Goal: Task Accomplishment & Management: Complete application form

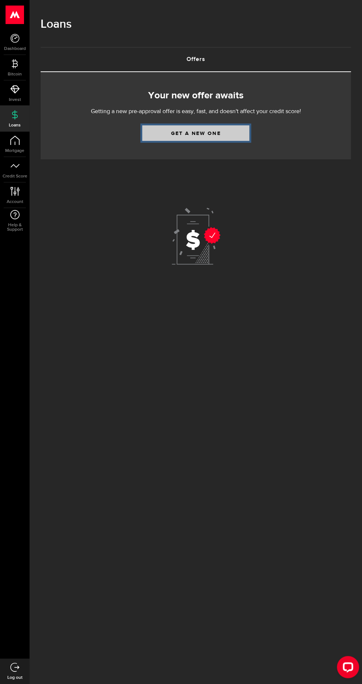
click at [187, 133] on link "Get a new one" at bounding box center [195, 133] width 107 height 16
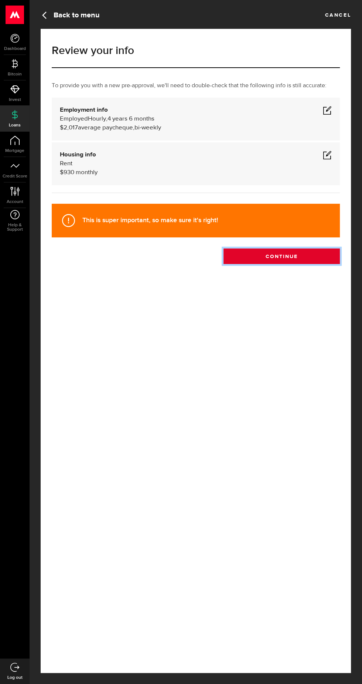
click at [272, 264] on button "Continue" at bounding box center [282, 256] width 116 height 16
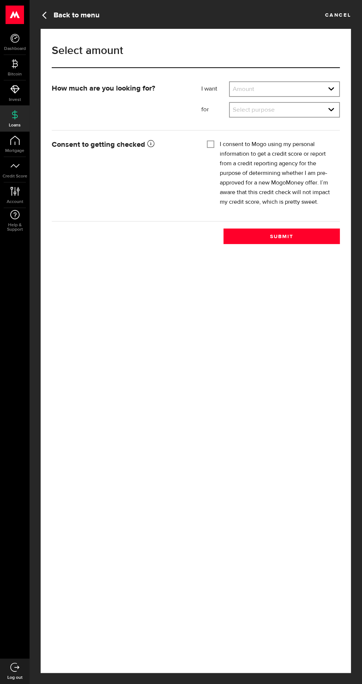
click at [300, 92] on select "Amount $500 $1000 $2000 $3000 $4000 $5000 $6000 $7000 $8000 $9000 $10000 $11000…" at bounding box center [284, 90] width 109 height 16
click at [230, 82] on select "Amount $500 $1000 $2000 $3000 $4000 $5000 $6000 $7000 $8000 $9000 $10000 $11000…" at bounding box center [284, 90] width 109 height 16
select select "2000"
click at [296, 114] on select "Select purpose Credit Card Refinancing/Pay Off Credit Cards Debt Consolidation …" at bounding box center [284, 111] width 109 height 16
click at [230, 103] on select "Select purpose Credit Card Refinancing/Pay Off Credit Cards Debt Consolidation …" at bounding box center [284, 111] width 109 height 16
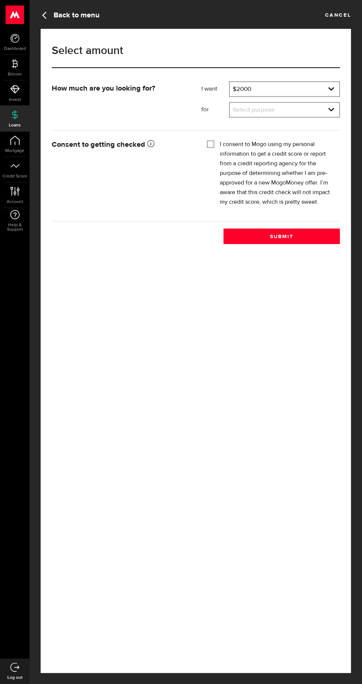
select select "Other Purpose"
click at [213, 143] on input "I consent to Mogo using my personal information to get a credit score or report…" at bounding box center [210, 143] width 7 height 7
checkbox input "true"
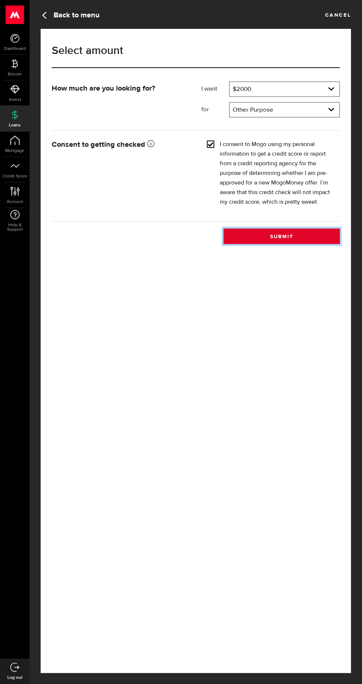
click at [292, 232] on button "Submit" at bounding box center [282, 236] width 116 height 16
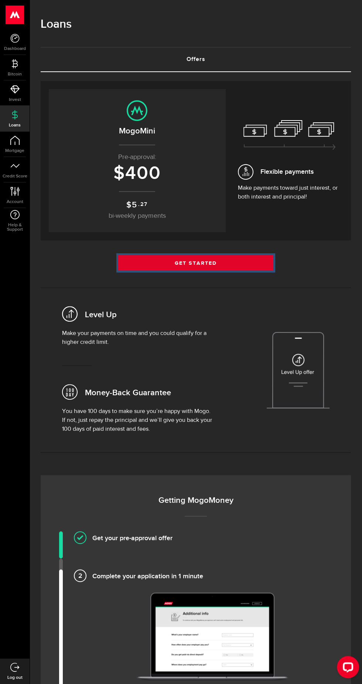
click at [231, 265] on link "Get Started" at bounding box center [195, 263] width 155 height 16
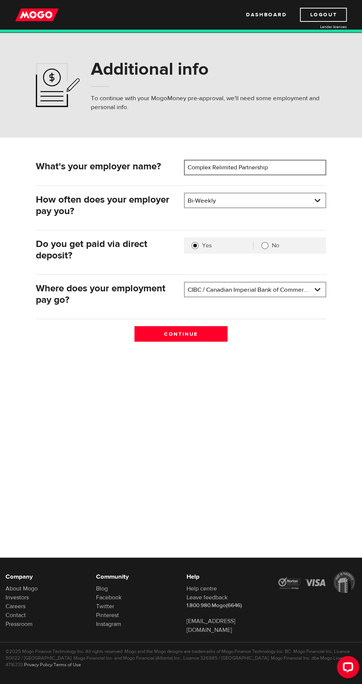
click at [291, 167] on input "Complex Relimited Partnership" at bounding box center [255, 168] width 142 height 16
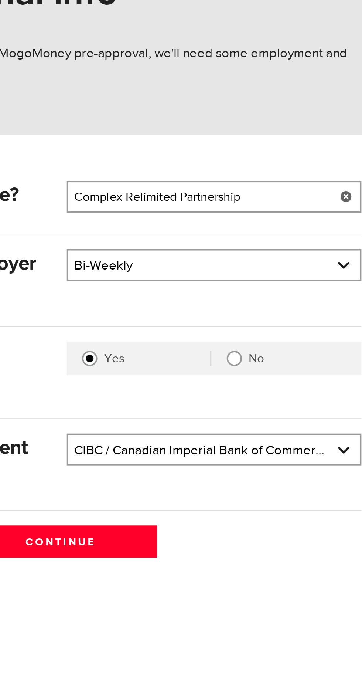
click at [315, 167] on link at bounding box center [318, 168] width 15 height 16
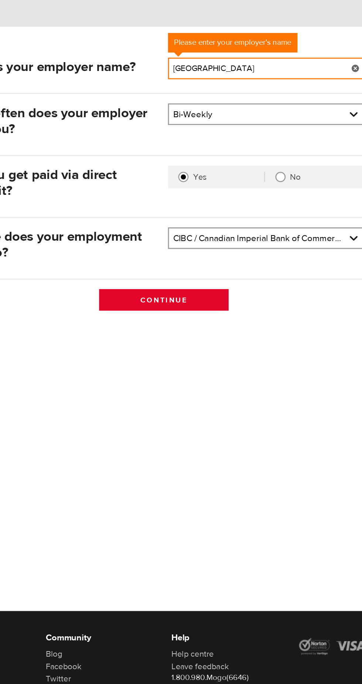
type input "Weeneebayko general hospital"
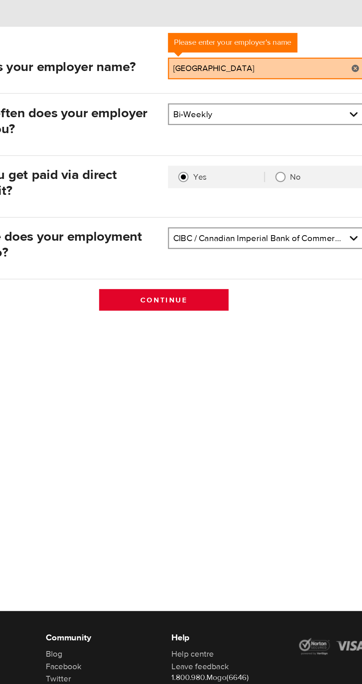
click at [202, 332] on input "Continue" at bounding box center [181, 334] width 93 height 16
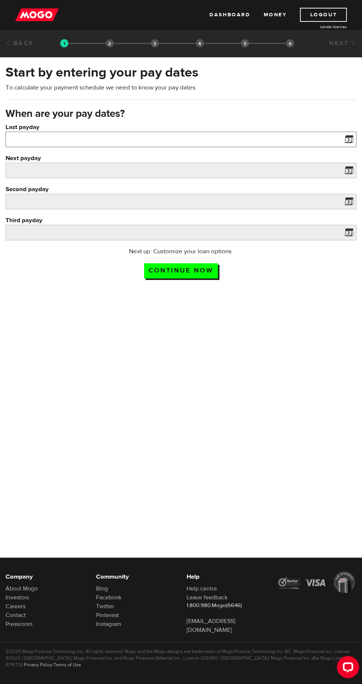
click at [333, 139] on input "Last payday" at bounding box center [181, 140] width 351 height 16
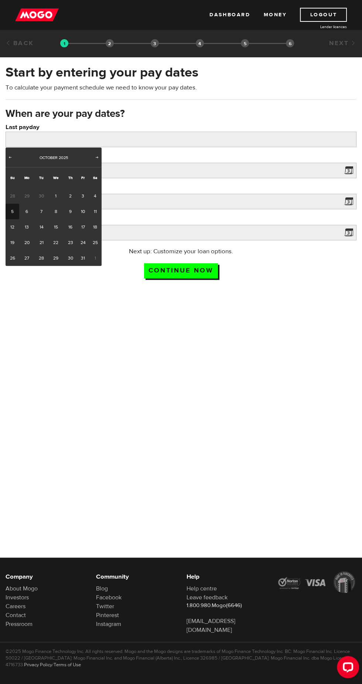
click at [82, 196] on link "3" at bounding box center [82, 196] width 11 height 16
type input "2025/10/03"
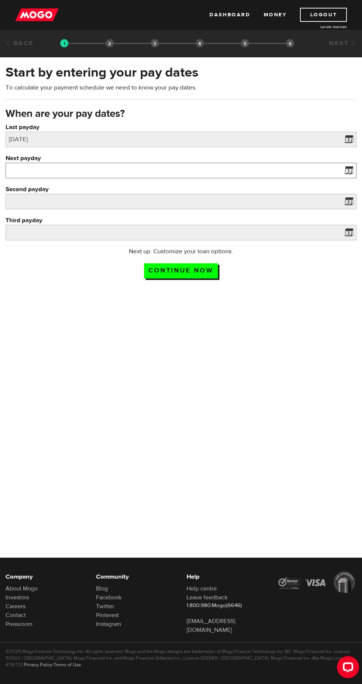
click at [336, 175] on input "Next payday" at bounding box center [181, 171] width 351 height 16
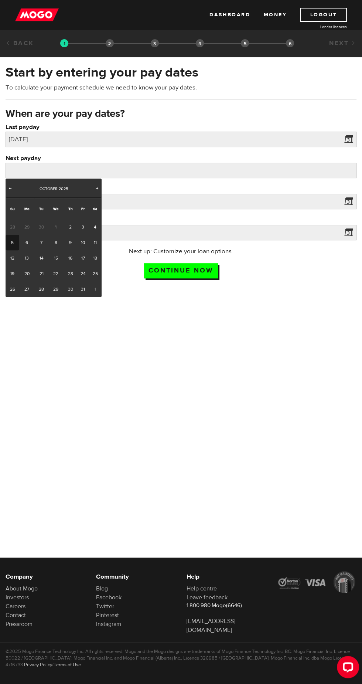
click at [82, 258] on link "17" at bounding box center [82, 258] width 11 height 16
type input "2025/10/17"
type input "2025/10/31"
type input "2025/11/14"
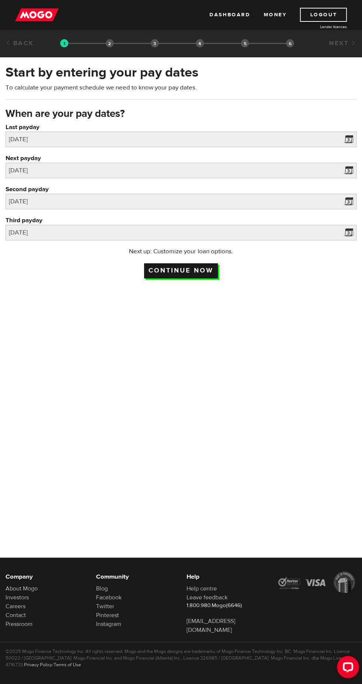
click at [168, 276] on input "Continue now" at bounding box center [181, 270] width 74 height 15
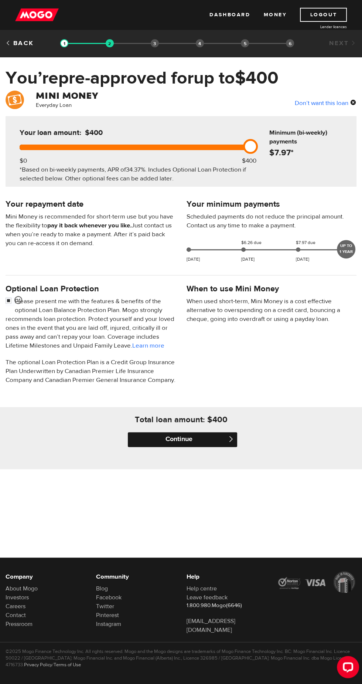
click at [213, 447] on input "Continue" at bounding box center [183, 439] width 110 height 15
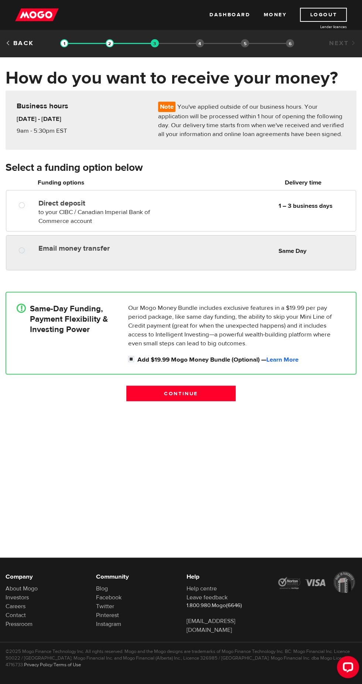
click at [231, 258] on div "Email money transfer Delivery in Same Day Same Day" at bounding box center [181, 252] width 350 height 35
radio input "true"
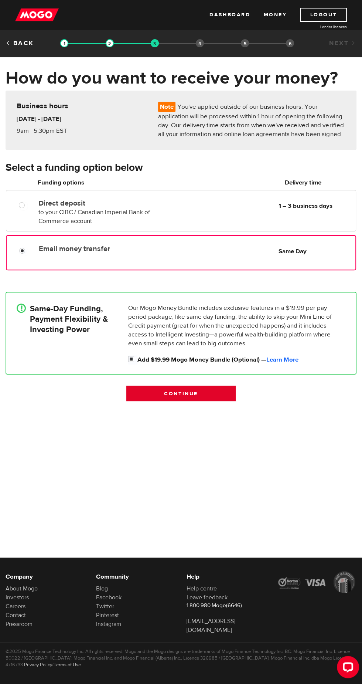
click at [206, 393] on input "Continue" at bounding box center [181, 394] width 110 height 16
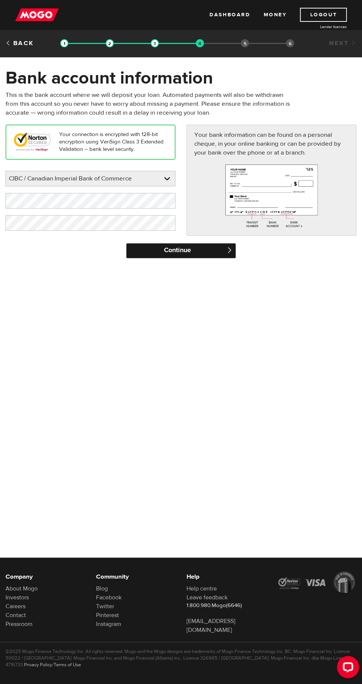
click at [169, 247] on input "Continue" at bounding box center [181, 250] width 110 height 15
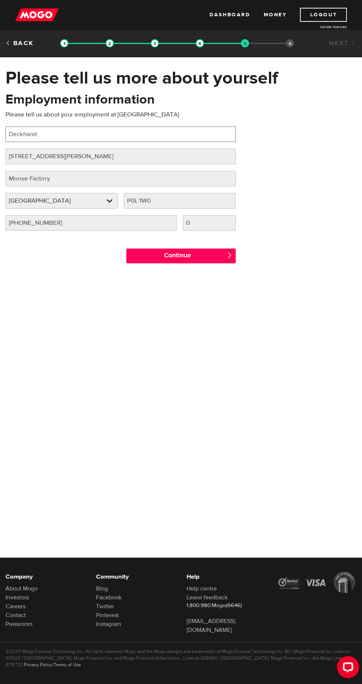
click at [132, 136] on input "Deckhand" at bounding box center [121, 134] width 230 height 16
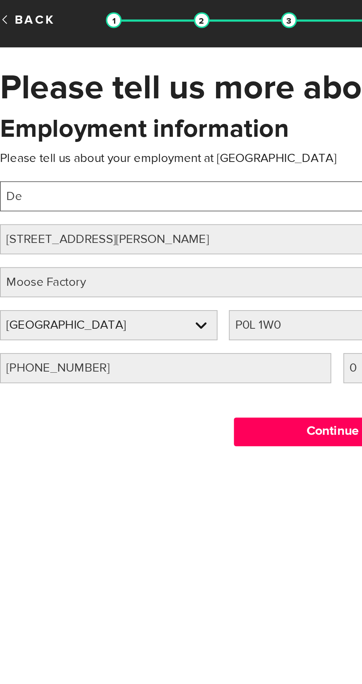
type input "D"
type input "Clerk"
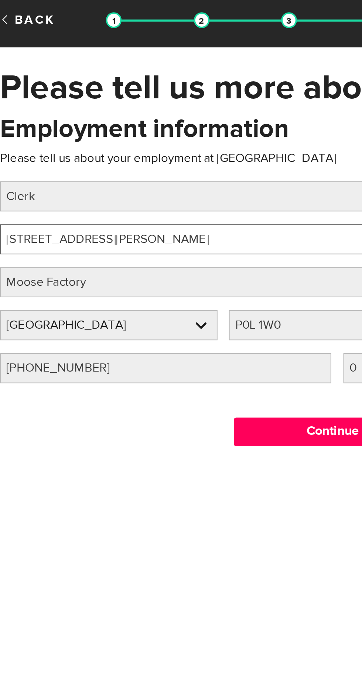
click at [124, 160] on input "21 Jonathan Street" at bounding box center [121, 157] width 230 height 16
type input "21"
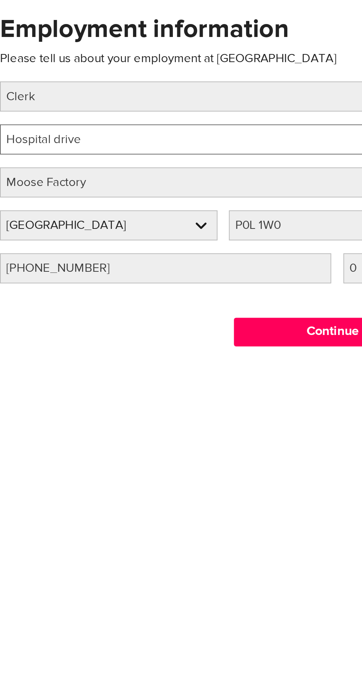
type input "Hospital drive"
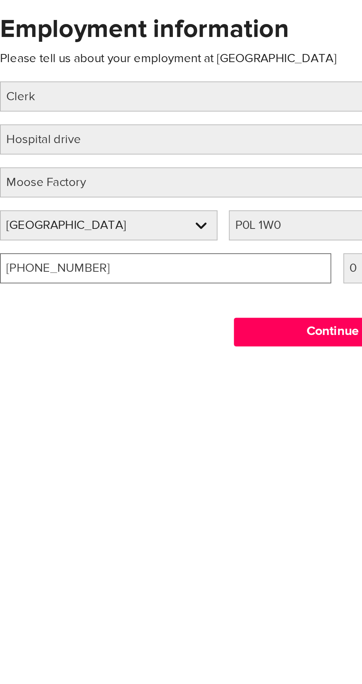
click at [106, 225] on input "(705) 658-4335" at bounding box center [91, 223] width 171 height 16
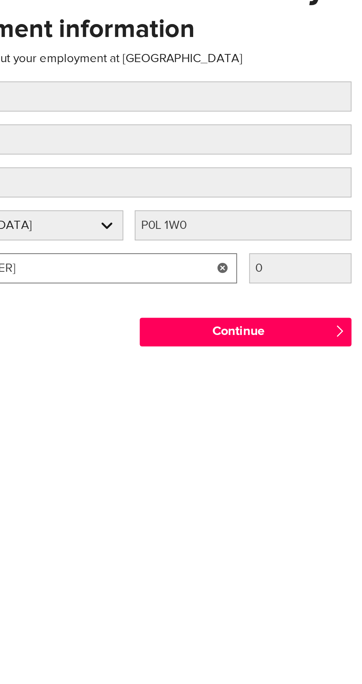
type input "(705) 658-4544"
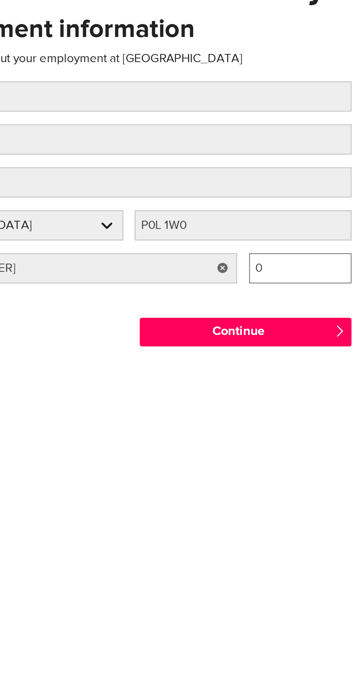
click at [204, 222] on input "0" at bounding box center [209, 223] width 53 height 16
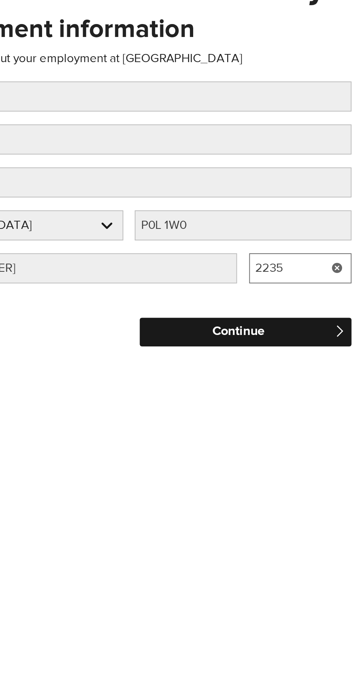
type input "2235"
click at [202, 251] on input "Continue" at bounding box center [181, 255] width 110 height 15
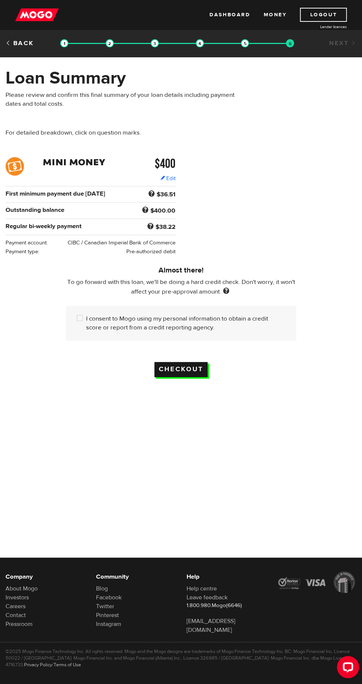
click at [171, 372] on input "Checkout" at bounding box center [181, 369] width 53 height 15
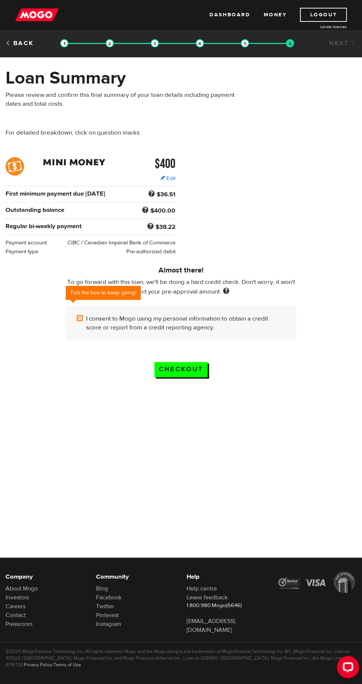
click at [82, 319] on input "I consent to Mogo using my personal information to obtain a credit score or rep…" at bounding box center [81, 318] width 9 height 9
checkbox input "true"
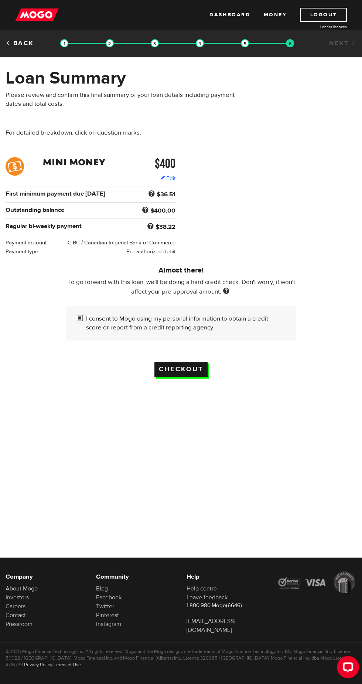
click at [170, 367] on input "Checkout" at bounding box center [181, 369] width 53 height 15
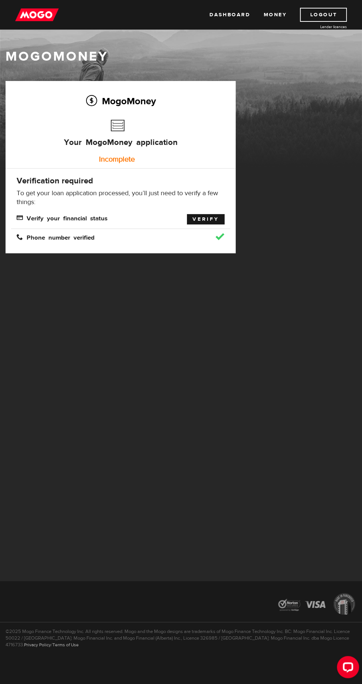
click at [201, 219] on link "Verify" at bounding box center [206, 219] width 38 height 10
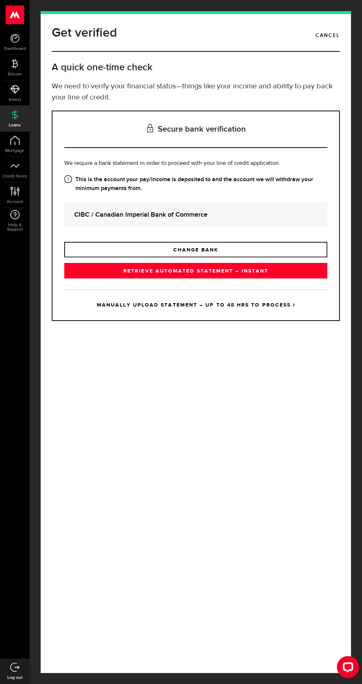
click at [257, 220] on strong "CIBC / Canadian Imperial Bank of Commerce" at bounding box center [195, 215] width 243 height 10
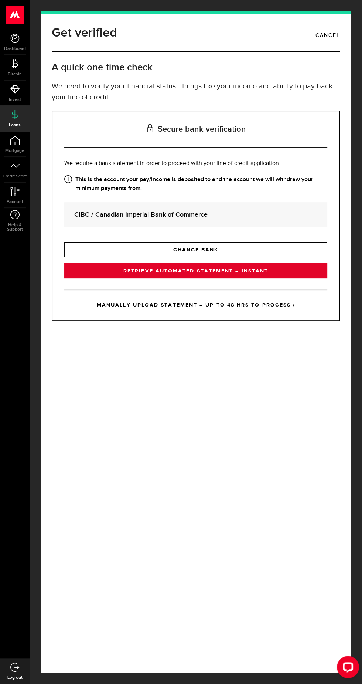
click at [279, 278] on link "RETRIEVE AUTOMATED STATEMENT – INSTANT" at bounding box center [195, 271] width 263 height 16
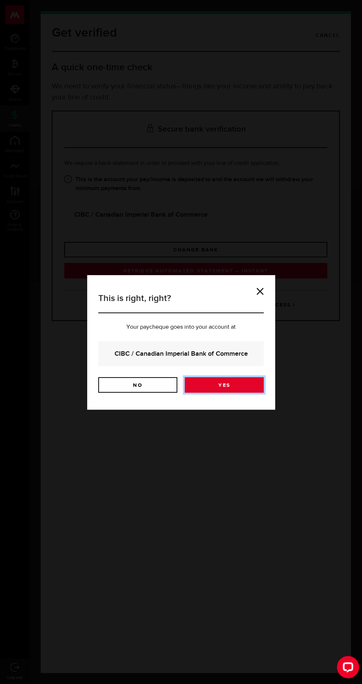
click at [240, 387] on link "Yes" at bounding box center [224, 385] width 79 height 16
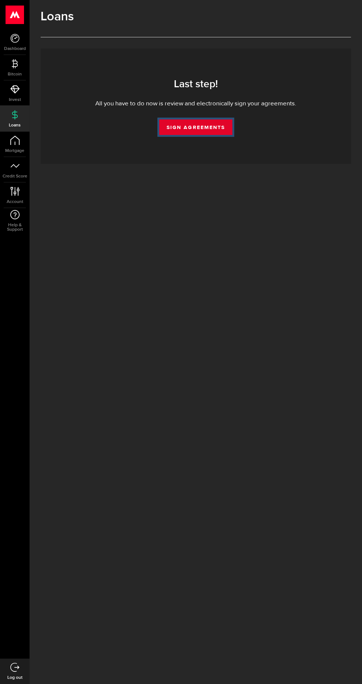
click at [181, 129] on link "Sign Agreements" at bounding box center [195, 127] width 73 height 16
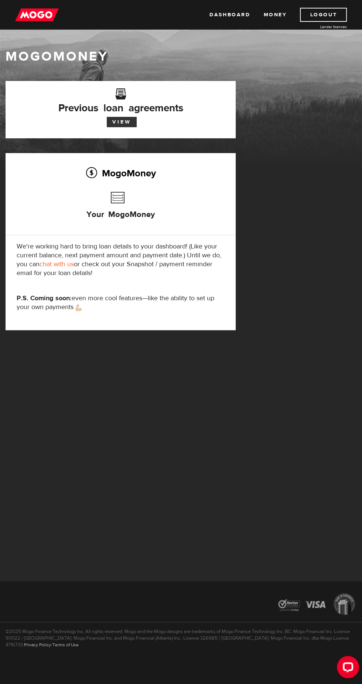
click at [126, 119] on link "View" at bounding box center [122, 122] width 30 height 10
click at [227, 15] on link "Dashboard" at bounding box center [230, 15] width 41 height 14
